Goal: Transaction & Acquisition: Download file/media

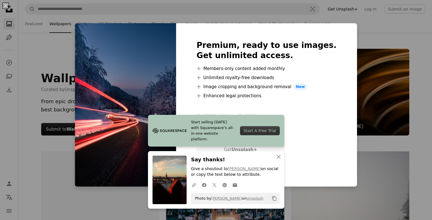
scroll to position [454, 0]
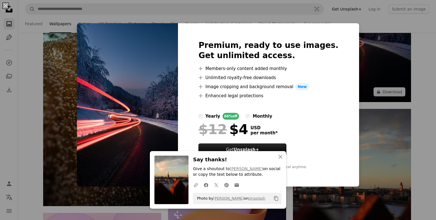
click at [412, 86] on div "An X shape Premium, ready to use images. Get unlimited access. A plus sign Memb…" at bounding box center [218, 110] width 436 height 220
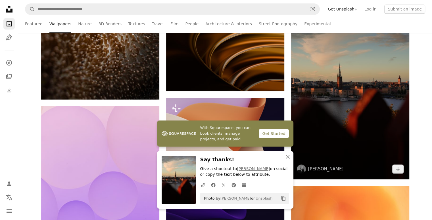
scroll to position [596, 0]
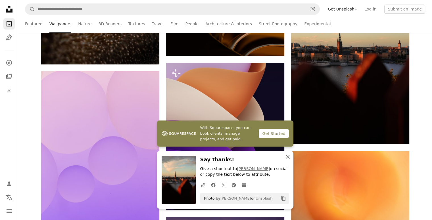
click at [289, 158] on icon "An X shape" at bounding box center [287, 157] width 7 height 7
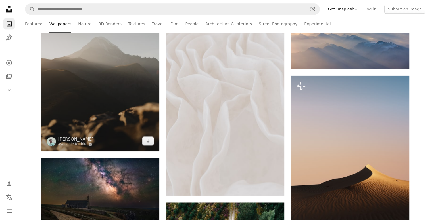
scroll to position [5166, 0]
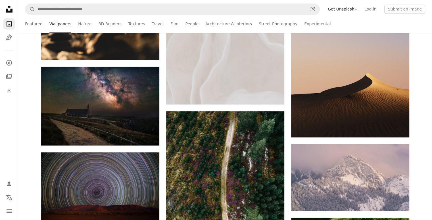
drag, startPoint x: 60, startPoint y: 83, endPoint x: 32, endPoint y: 82, distance: 27.9
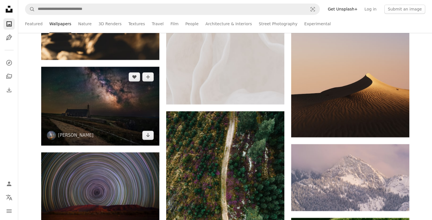
click at [107, 110] on img at bounding box center [100, 106] width 118 height 79
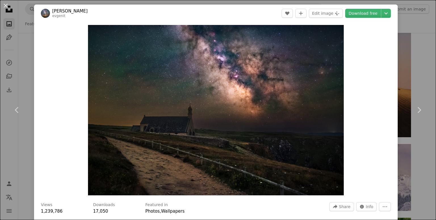
click at [426, 141] on div "An X shape Chevron left Chevron right [PERSON_NAME] evgenit A heart A plus sign…" at bounding box center [218, 110] width 436 height 220
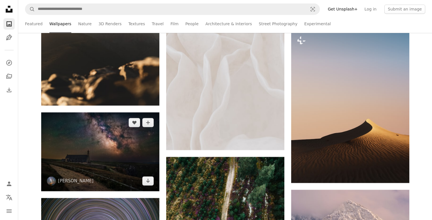
scroll to position [5109, 0]
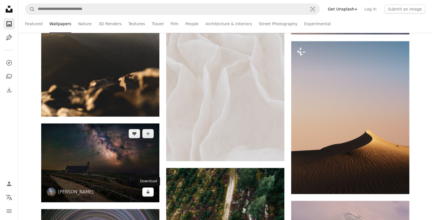
click at [146, 194] on icon "Arrow pointing down" at bounding box center [148, 191] width 5 height 7
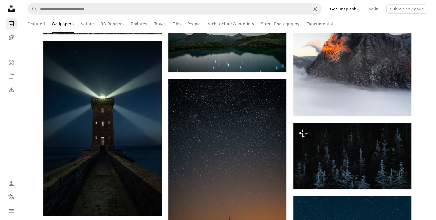
scroll to position [5620, 0]
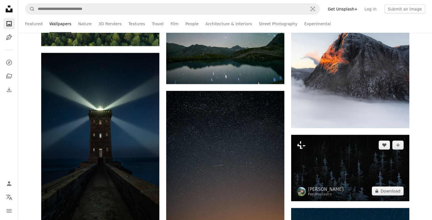
click at [338, 168] on img at bounding box center [350, 168] width 118 height 66
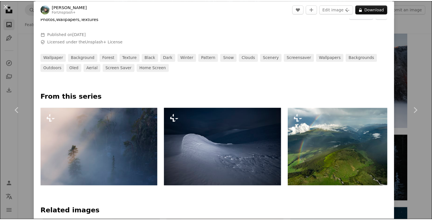
scroll to position [385, 0]
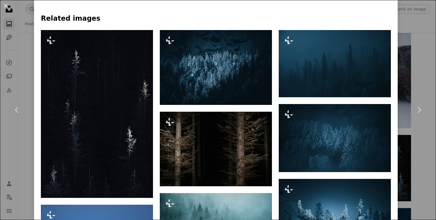
drag, startPoint x: 410, startPoint y: 144, endPoint x: 411, endPoint y: 148, distance: 3.3
click at [411, 148] on div "An X shape Chevron left Chevron right [PERSON_NAME] For Unsplash+ A heart A plu…" at bounding box center [218, 110] width 436 height 220
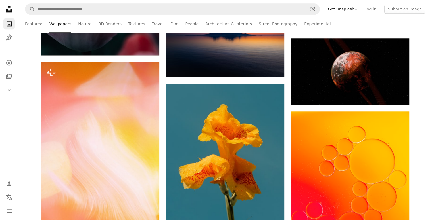
scroll to position [9481, 0]
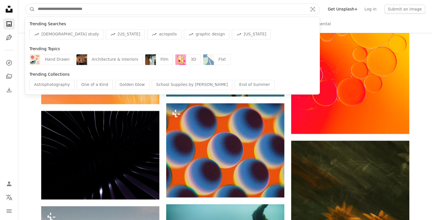
click at [137, 7] on input "Find visuals sitewide" at bounding box center [170, 9] width 271 height 11
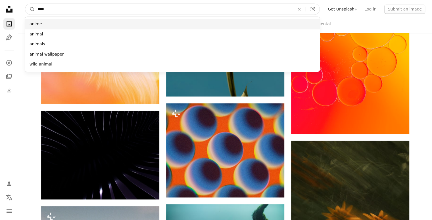
type input "****"
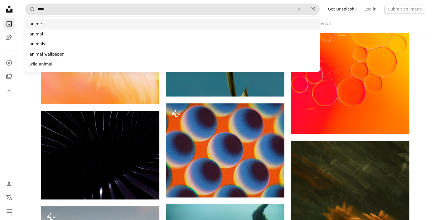
click at [115, 21] on div "anime" at bounding box center [172, 24] width 295 height 10
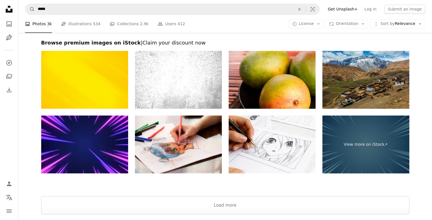
scroll to position [1053, 0]
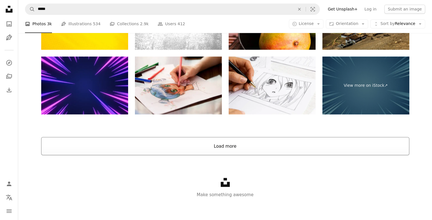
click at [87, 139] on button "Load more" at bounding box center [225, 146] width 368 height 18
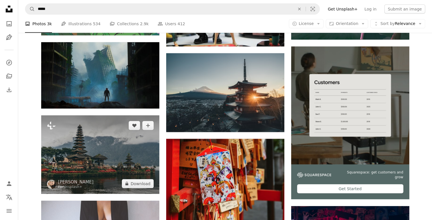
scroll to position [1677, 0]
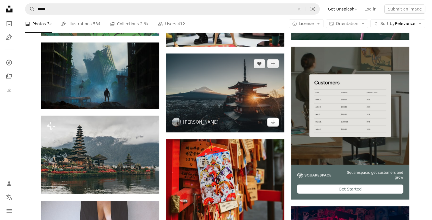
click at [271, 120] on icon "Arrow pointing down" at bounding box center [273, 122] width 5 height 7
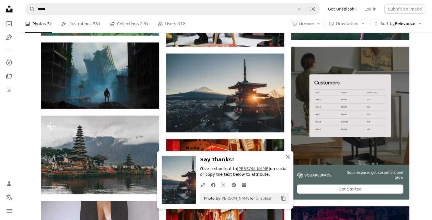
click at [285, 160] on button "An X shape Close" at bounding box center [287, 156] width 11 height 11
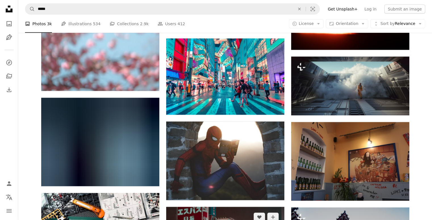
scroll to position [3721, 0]
